Goal: Transaction & Acquisition: Purchase product/service

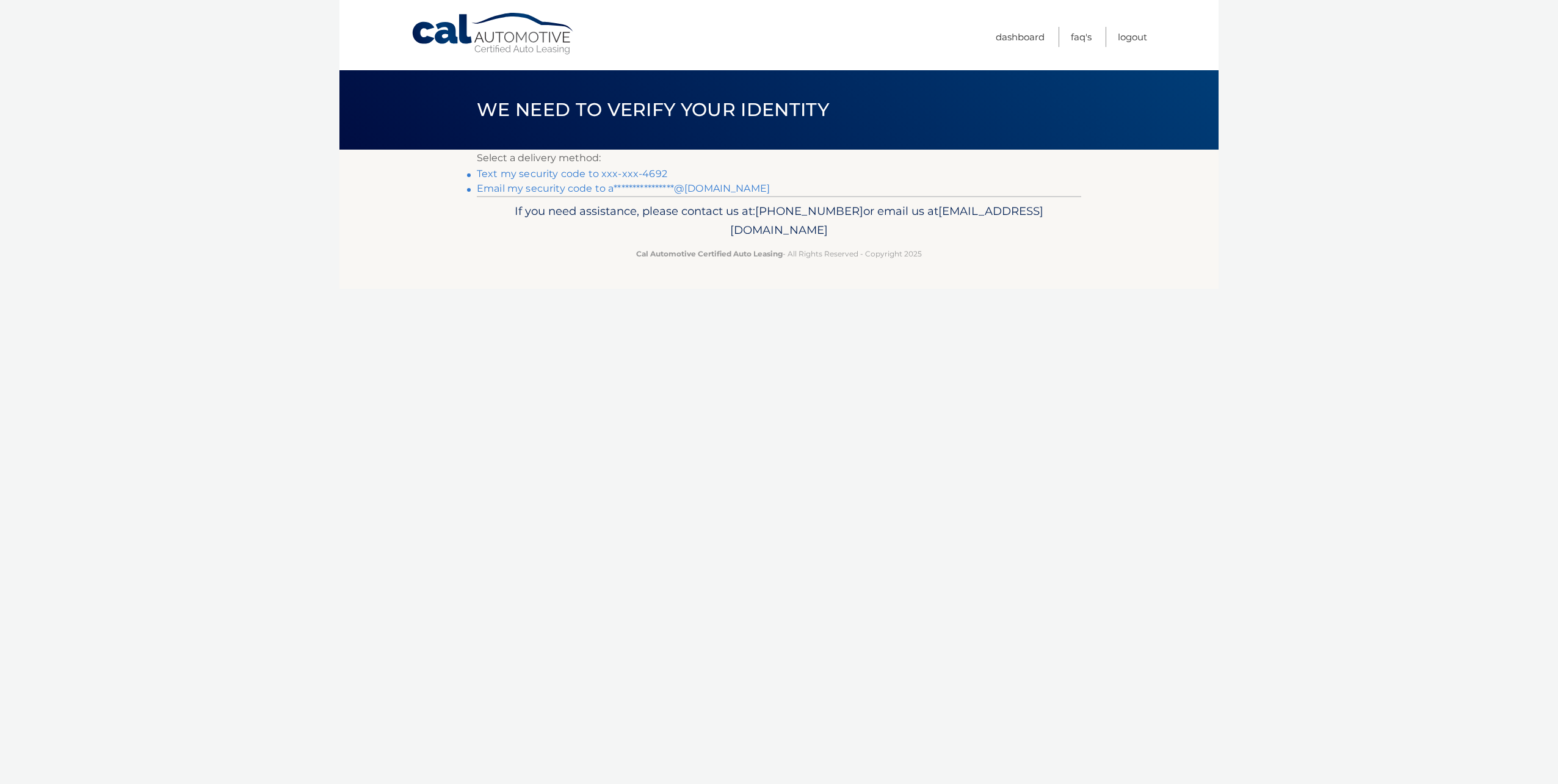
click at [711, 186] on link "**********" at bounding box center [623, 188] width 293 height 12
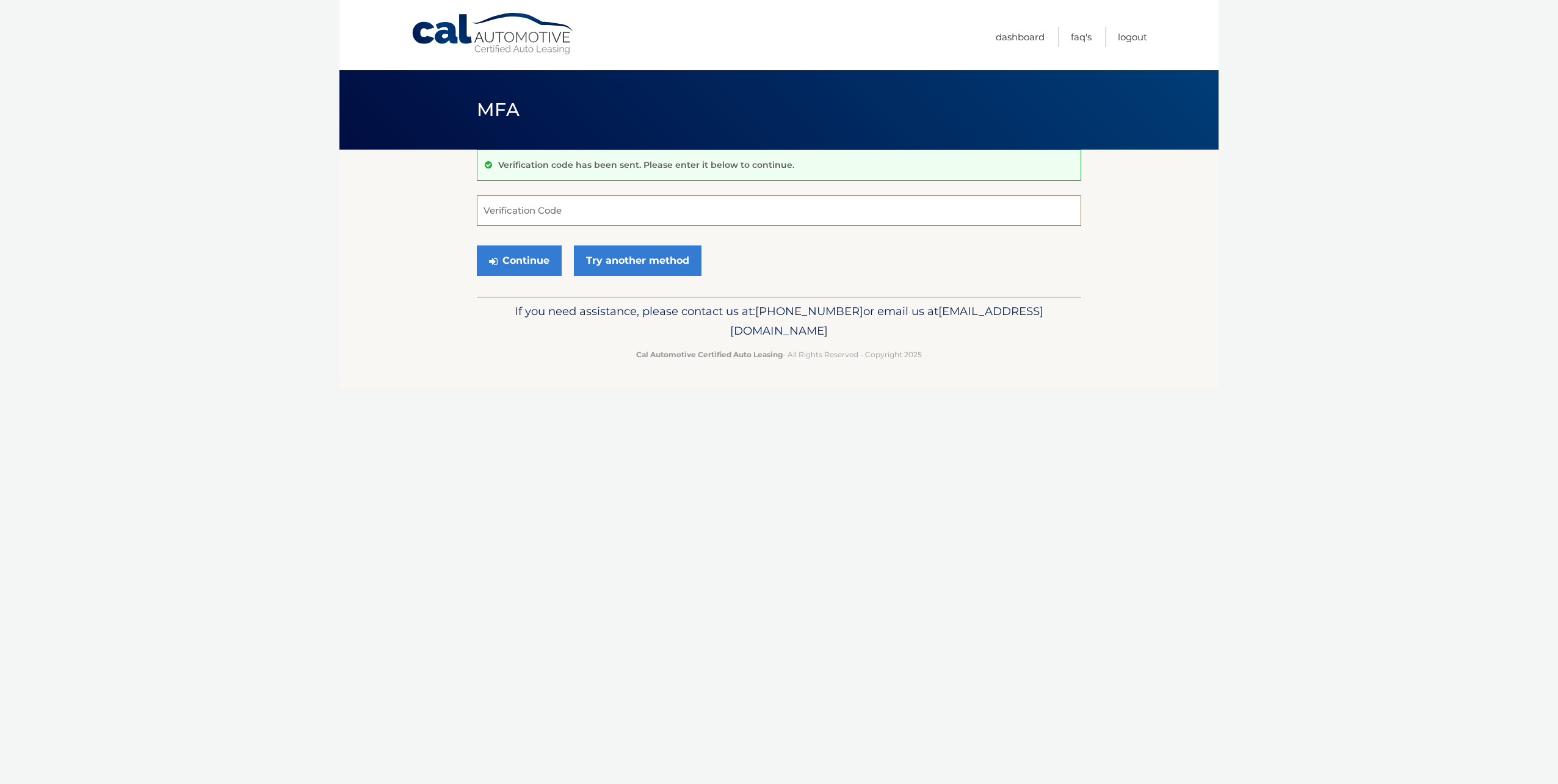
paste input "465427"
type input "465427"
click at [531, 258] on button "Continue" at bounding box center [519, 260] width 85 height 30
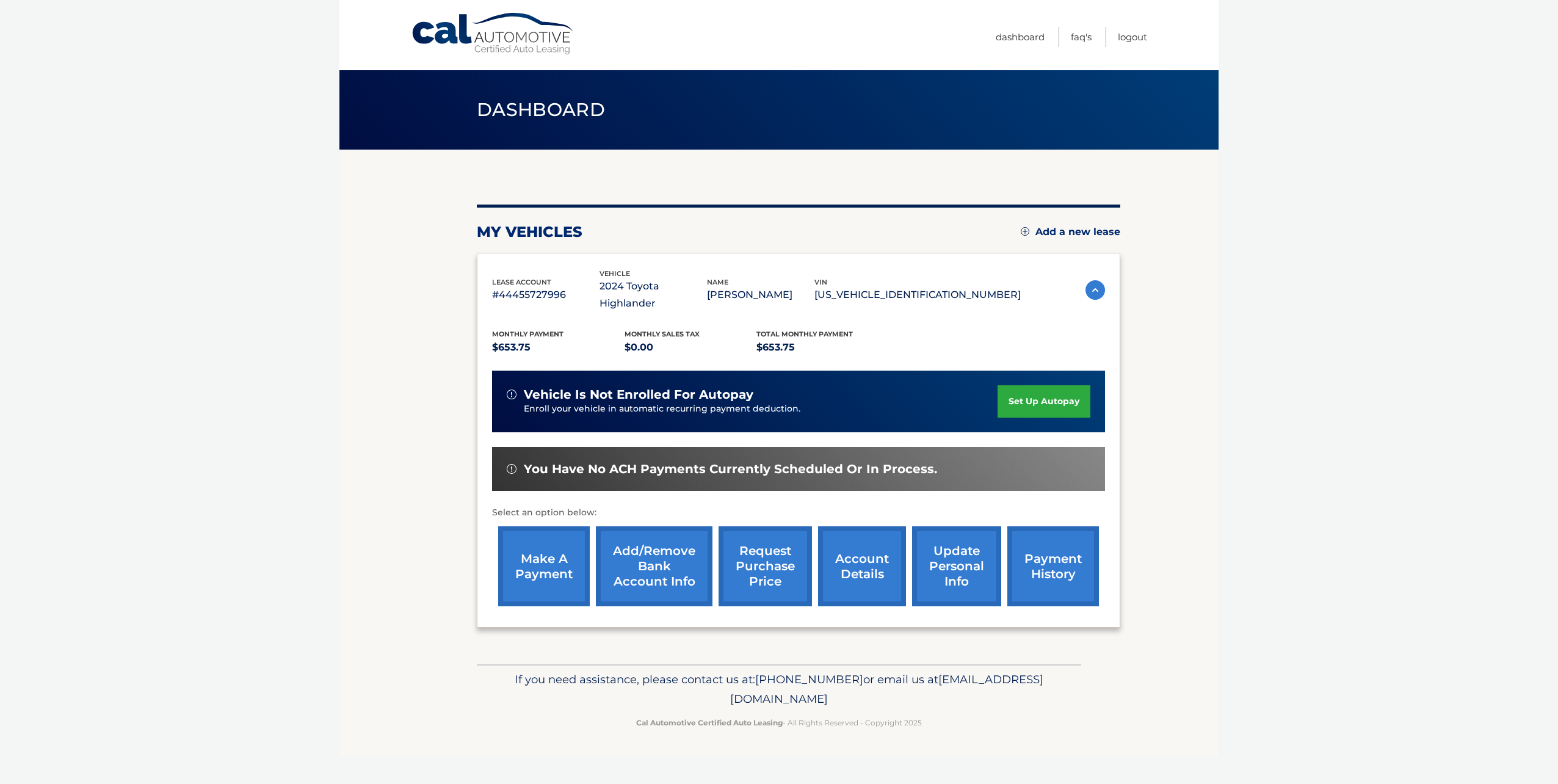
click at [544, 550] on link "make a payment" at bounding box center [544, 566] width 91 height 80
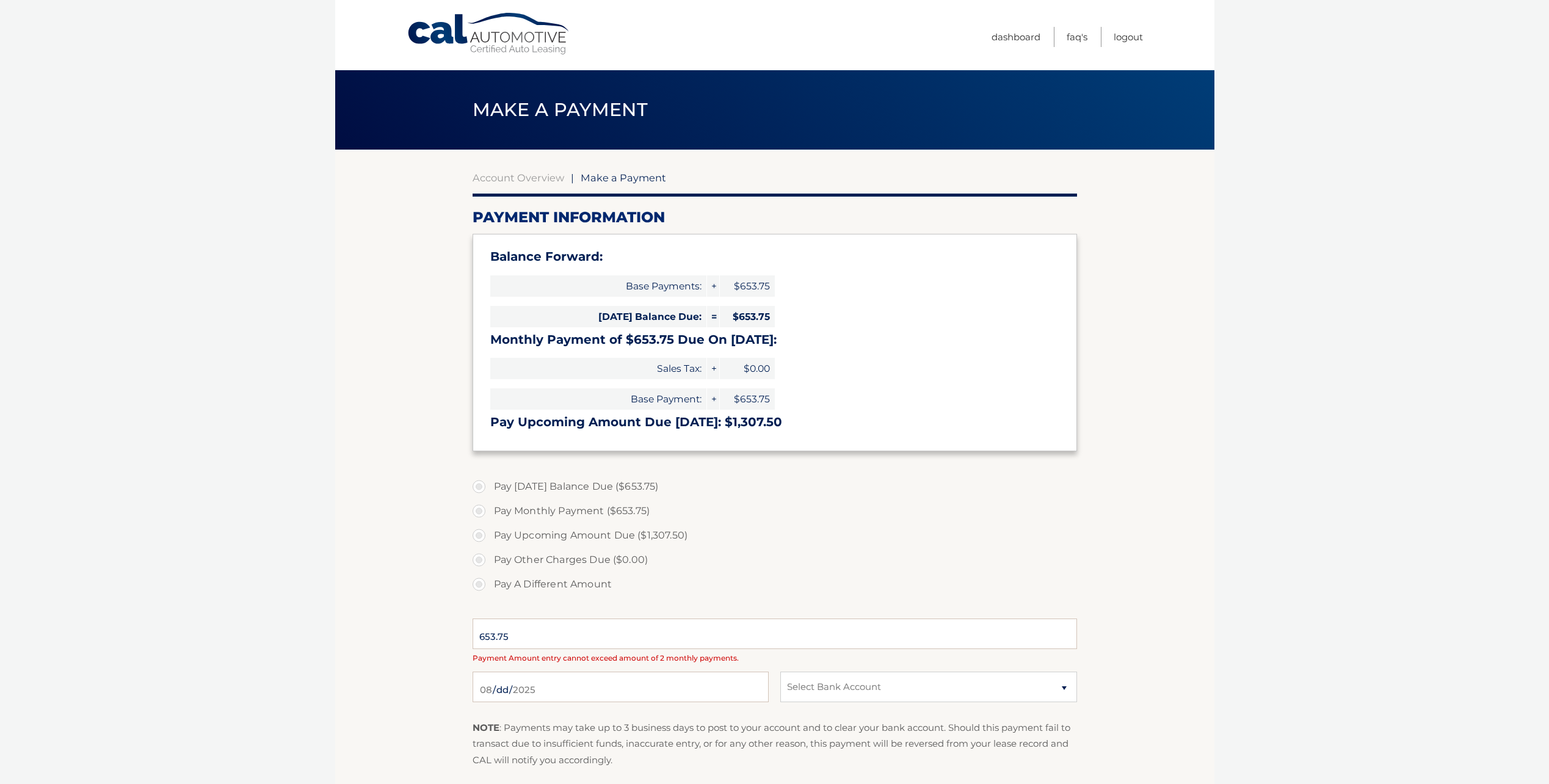
select select "YWM4ZDljYWMtMTAyOC00NzExLWIwZDctM2RmZWRhNGM2ZjE0"
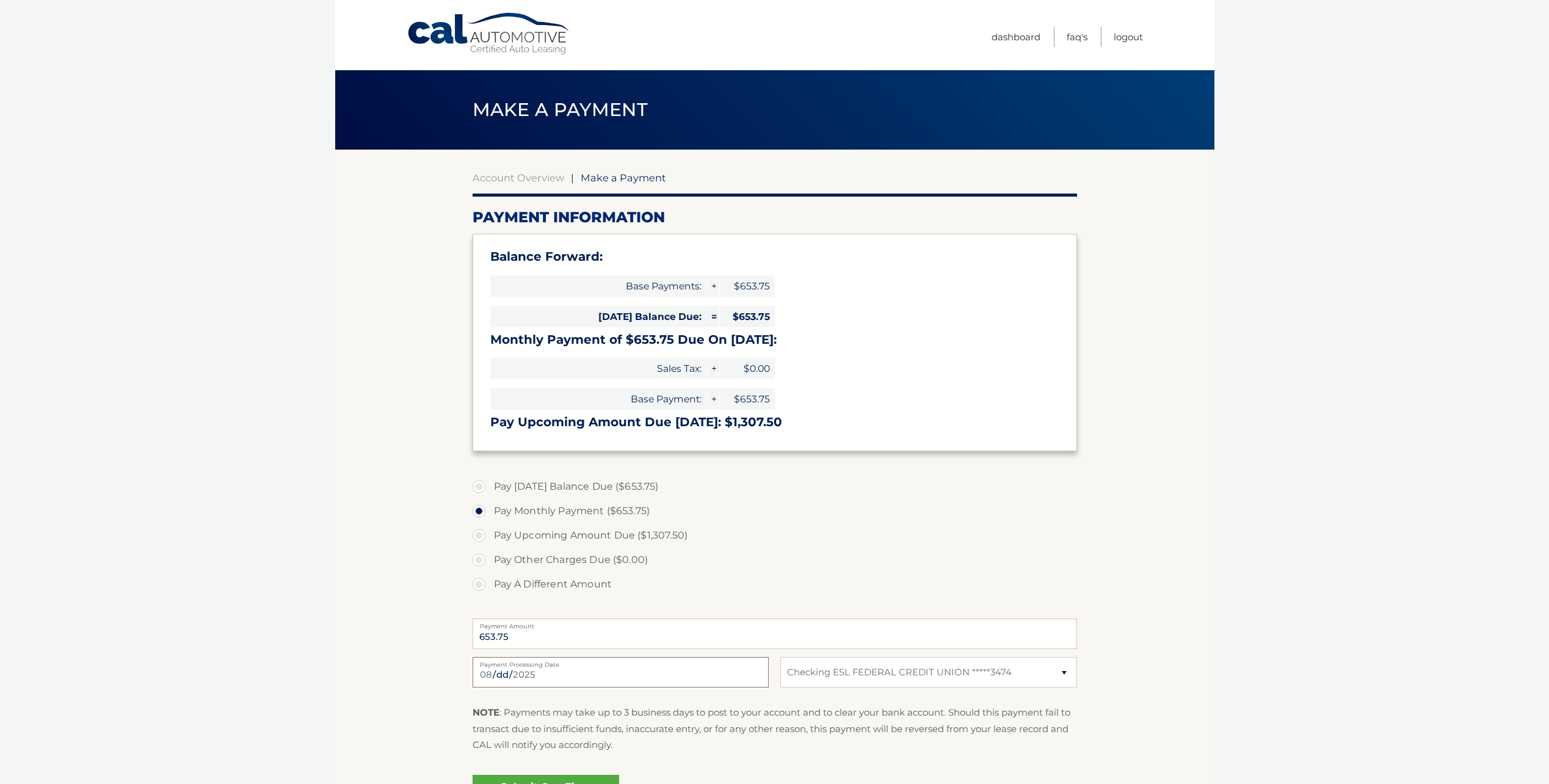
click at [527, 670] on input "2025-08-14" at bounding box center [621, 672] width 296 height 30
type input "2025-08-15"
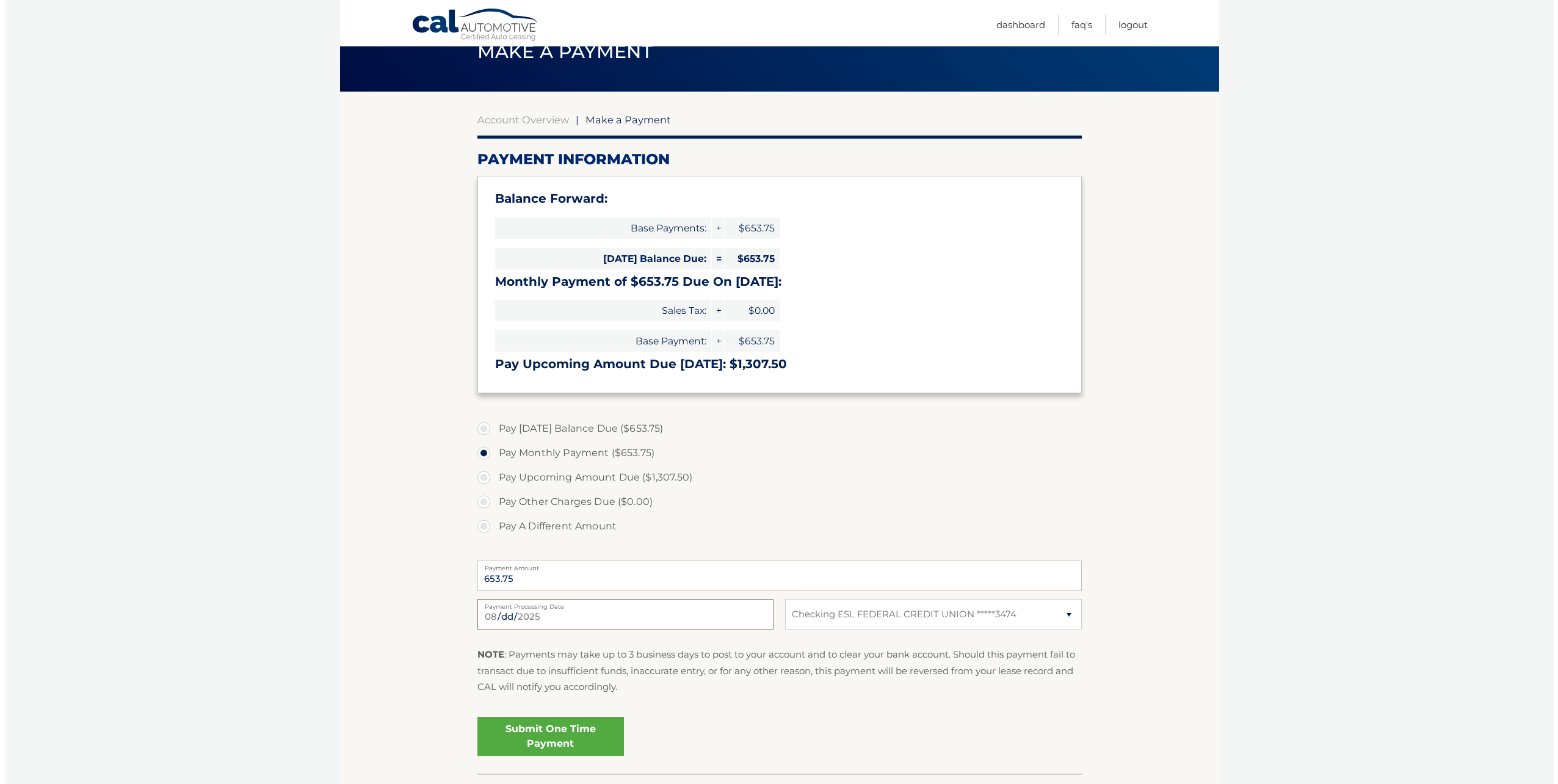
scroll to position [122, 0]
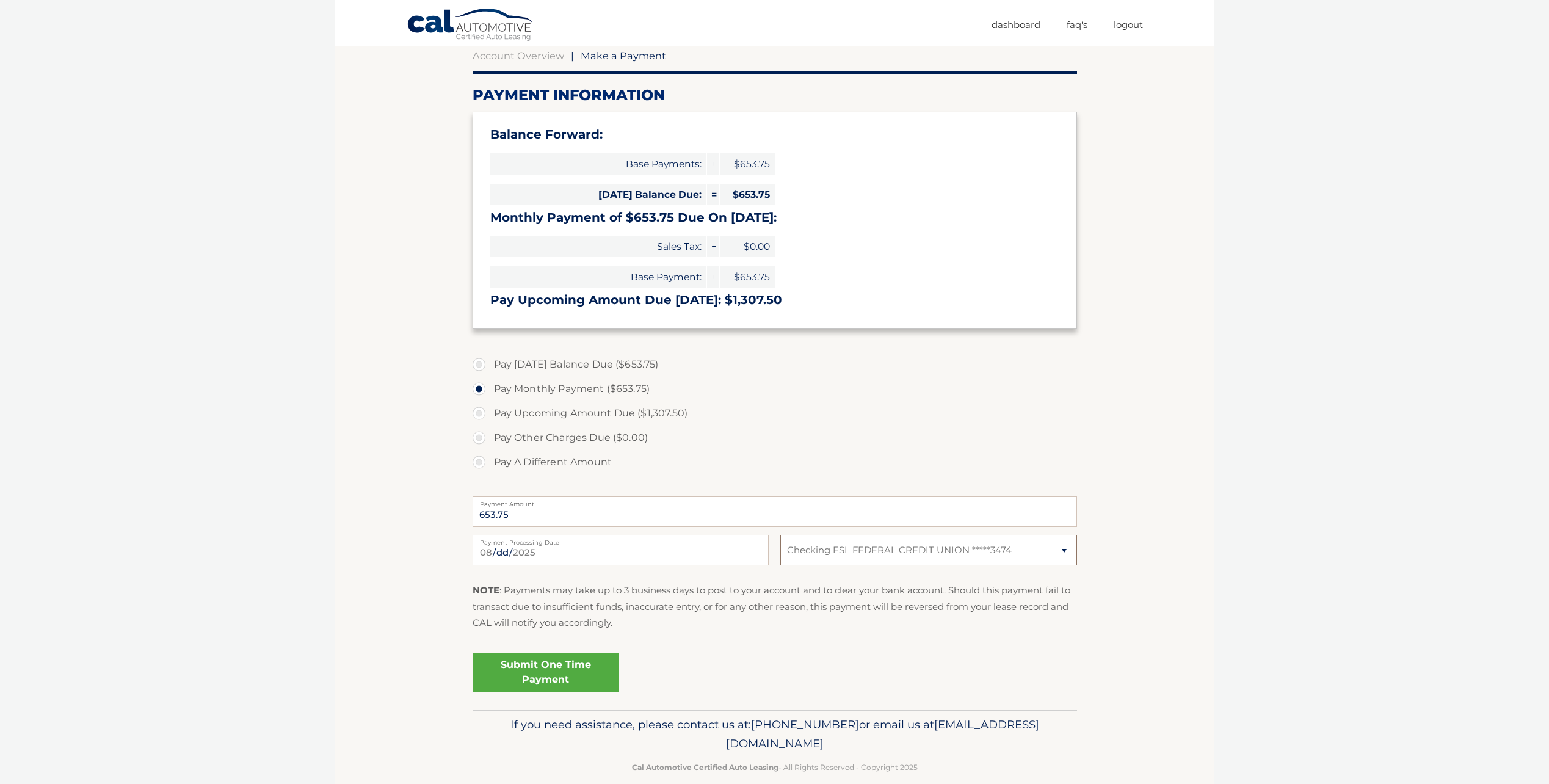
click at [830, 555] on select "Select Bank Account Checking ESL FEDERAL CREDIT UNION *****3474" at bounding box center [929, 550] width 296 height 30
click at [538, 664] on link "Submit One Time Payment" at bounding box center [546, 672] width 147 height 39
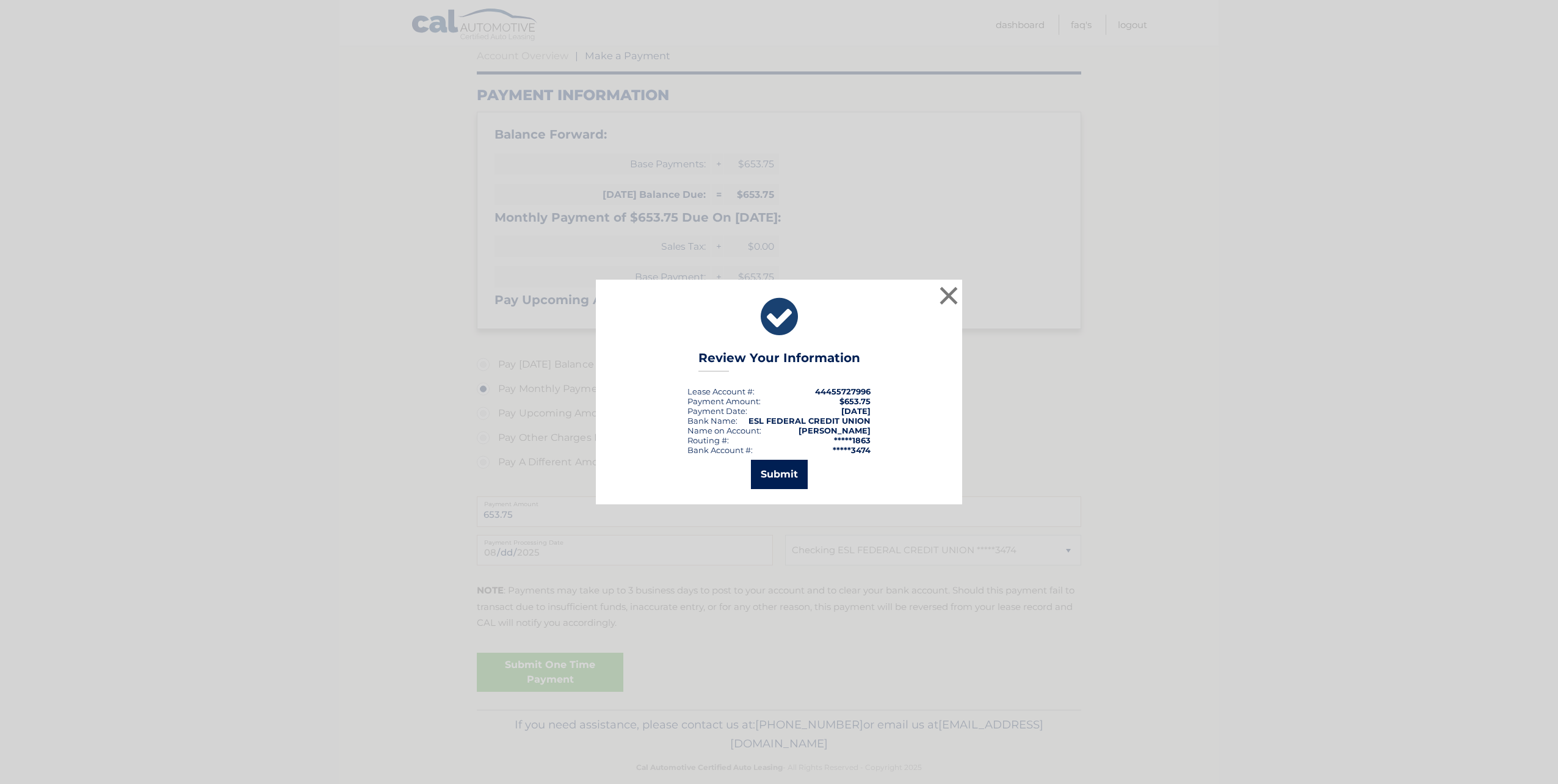
click at [770, 480] on button "Submit" at bounding box center [779, 474] width 57 height 29
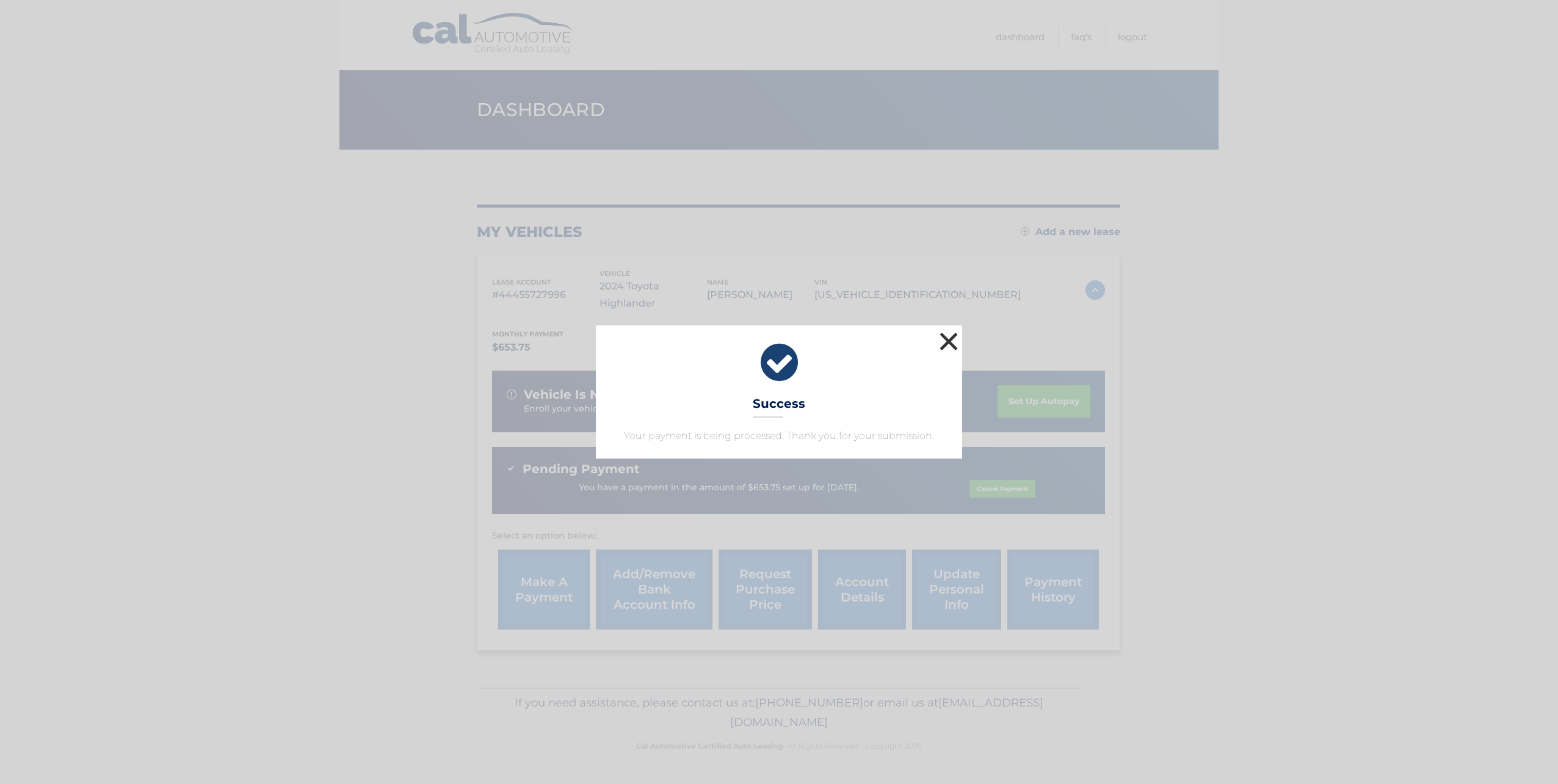
click at [944, 336] on button "×" at bounding box center [949, 342] width 24 height 24
